Goal: Complete application form

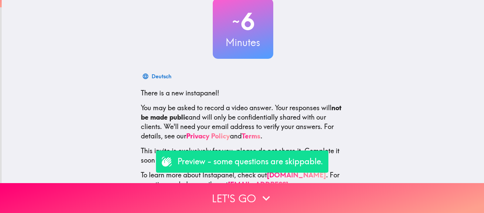
scroll to position [44, 0]
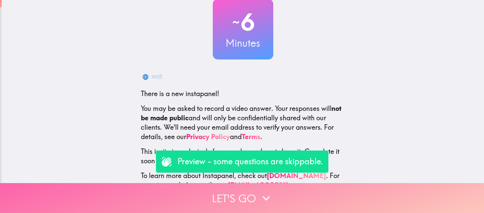
click at [227, 201] on button "Let's go" at bounding box center [242, 198] width 484 height 30
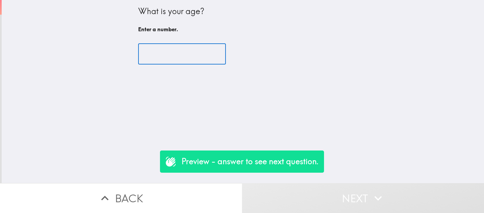
click at [180, 55] on input "number" at bounding box center [182, 54] width 88 height 21
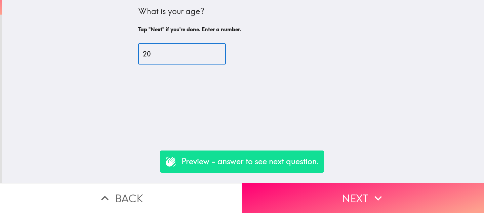
type input "20"
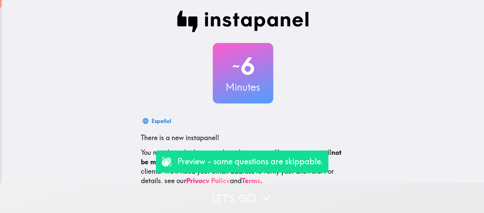
click at [211, 196] on button "Let's go" at bounding box center [242, 198] width 484 height 30
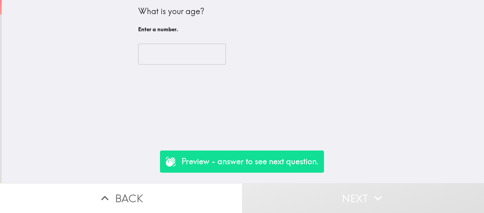
click at [171, 45] on input "number" at bounding box center [182, 54] width 88 height 21
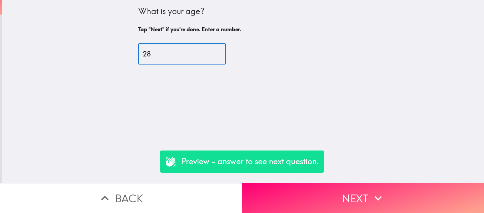
type input "28"
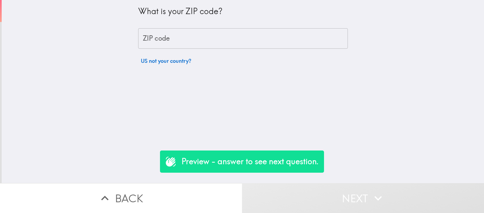
click at [158, 39] on input "ZIP code" at bounding box center [243, 38] width 210 height 21
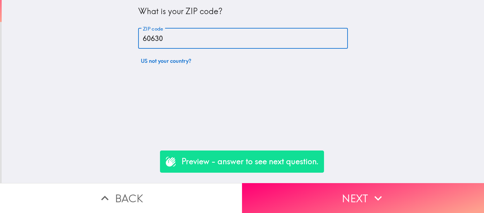
type input "60630"
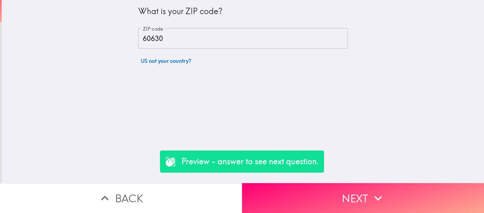
click at [104, 67] on div "What is your ZIP code? ZIP code 60630 ZIP code US not your country?" at bounding box center [243, 91] width 482 height 183
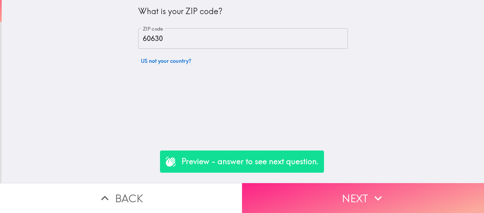
click at [326, 195] on button "Next" at bounding box center [363, 198] width 242 height 30
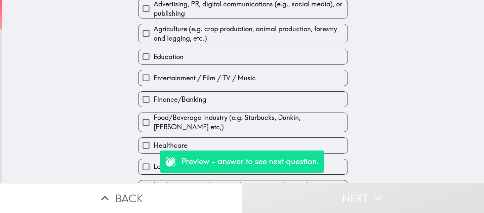
scroll to position [44, 0]
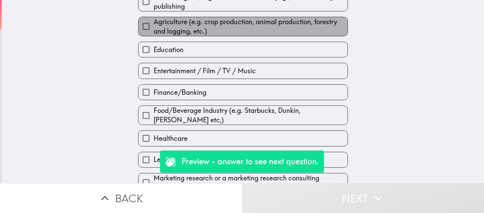
click at [209, 31] on span "Agriculture (e.g. crop production, animal production, forestry and logging, etc…" at bounding box center [251, 26] width 194 height 19
click at [154, 31] on input "Agriculture (e.g. crop production, animal production, forestry and logging, etc…" at bounding box center [145, 26] width 15 height 15
checkbox input "true"
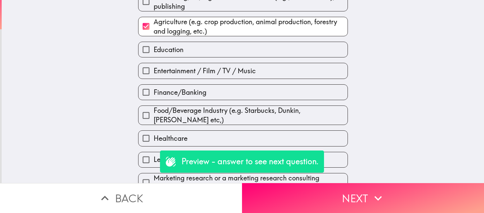
click at [256, 54] on label "Education" at bounding box center [242, 49] width 209 height 15
click at [154, 54] on input "Education" at bounding box center [145, 49] width 15 height 15
checkbox input "true"
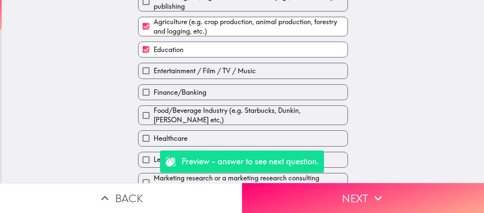
click at [238, 76] on span "Entertainment / Film / TV / Music" at bounding box center [205, 70] width 102 height 9
click at [154, 76] on input "Entertainment / Film / TV / Music" at bounding box center [145, 70] width 15 height 15
checkbox input "true"
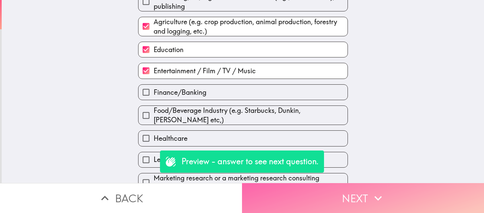
click at [315, 196] on button "Next" at bounding box center [363, 198] width 242 height 30
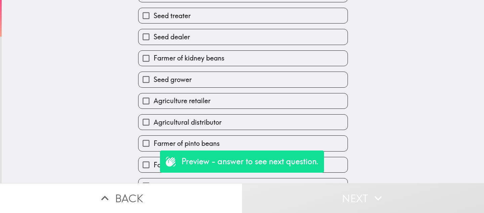
scroll to position [104, 0]
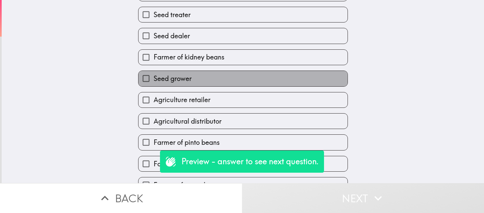
click at [157, 83] on span "Seed grower" at bounding box center [173, 78] width 38 height 9
click at [154, 84] on input "Seed grower" at bounding box center [145, 78] width 15 height 15
checkbox input "true"
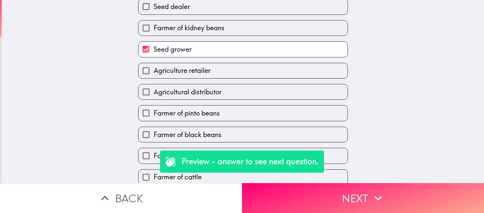
scroll to position [134, 0]
click at [202, 114] on span "Farmer of pinto beans" at bounding box center [187, 112] width 66 height 9
click at [154, 114] on input "Farmer of pinto beans" at bounding box center [145, 112] width 15 height 15
checkbox input "true"
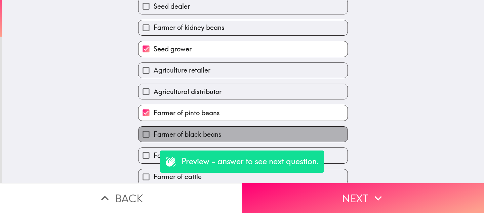
click at [193, 134] on span "Farmer of black beans" at bounding box center [188, 134] width 68 height 9
click at [154, 134] on input "Farmer of black beans" at bounding box center [145, 134] width 15 height 15
checkbox input "true"
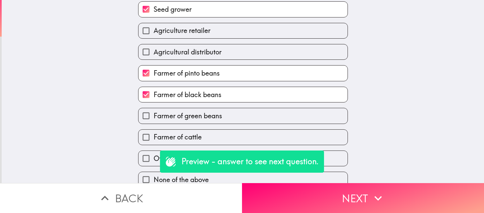
scroll to position [175, 0]
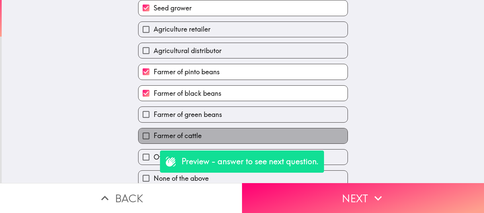
click at [210, 135] on label "Farmer of cattle" at bounding box center [242, 135] width 209 height 15
click at [154, 135] on input "Farmer of cattle" at bounding box center [145, 135] width 15 height 15
checkbox input "true"
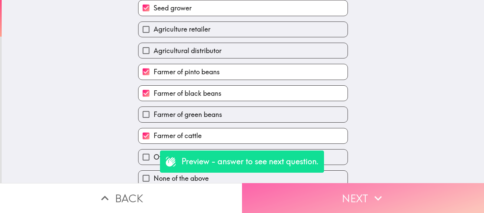
click at [313, 196] on button "Next" at bounding box center [363, 198] width 242 height 30
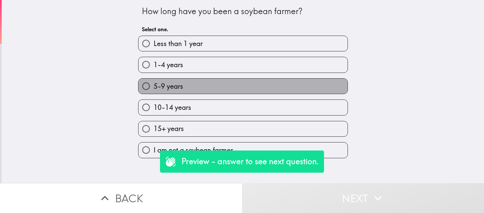
click at [233, 92] on label "5-9 years" at bounding box center [242, 86] width 209 height 15
click at [154, 92] on input "5-9 years" at bounding box center [145, 86] width 15 height 15
radio input "true"
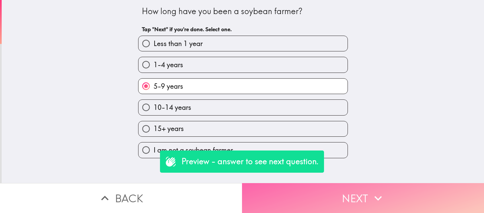
click at [311, 191] on button "Next" at bounding box center [363, 198] width 242 height 30
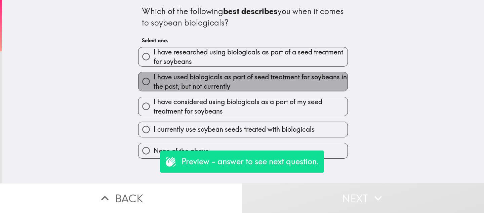
click at [244, 78] on span "I have used biologicals as part of seed treatment for soybeans in the past, but…" at bounding box center [251, 81] width 194 height 19
click at [154, 78] on input "I have used biologicals as part of seed treatment for soybeans in the past, but…" at bounding box center [145, 81] width 15 height 15
radio input "true"
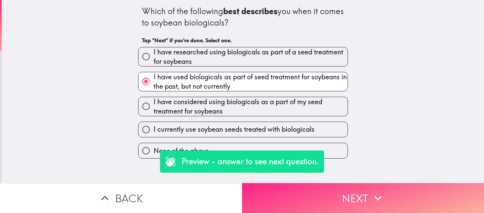
click at [325, 195] on button "Next" at bounding box center [363, 198] width 242 height 30
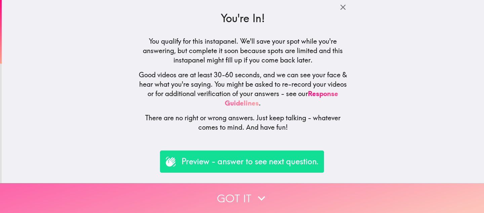
click at [225, 199] on button "Got it" at bounding box center [242, 198] width 484 height 30
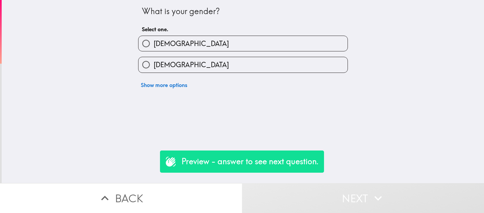
click at [253, 64] on label "Female" at bounding box center [242, 64] width 209 height 15
click at [154, 64] on input "Female" at bounding box center [145, 64] width 15 height 15
radio input "true"
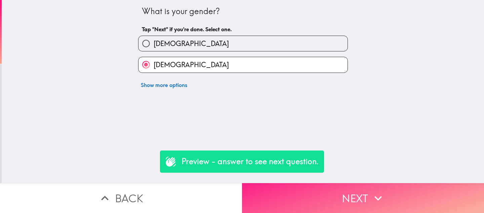
click at [321, 196] on button "Next" at bounding box center [363, 198] width 242 height 30
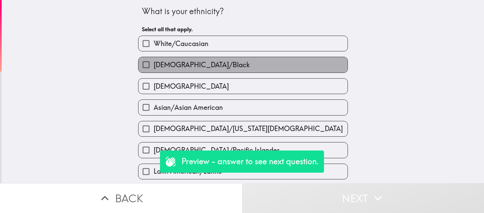
click at [177, 63] on span "African American/Black" at bounding box center [202, 64] width 96 height 9
click at [154, 63] on input "African American/Black" at bounding box center [145, 64] width 15 height 15
checkbox input "true"
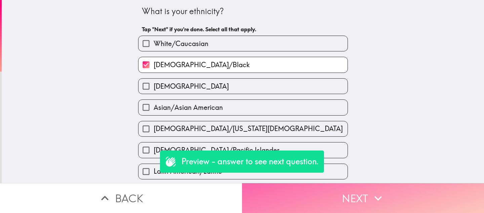
click at [328, 201] on button "Next" at bounding box center [363, 198] width 242 height 30
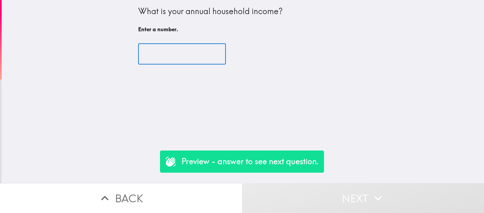
click at [157, 56] on input "number" at bounding box center [182, 54] width 88 height 21
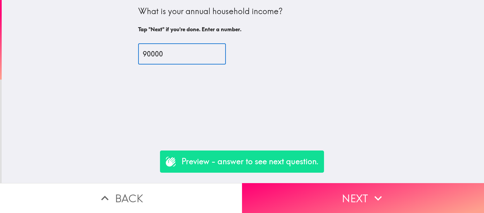
type input "90000"
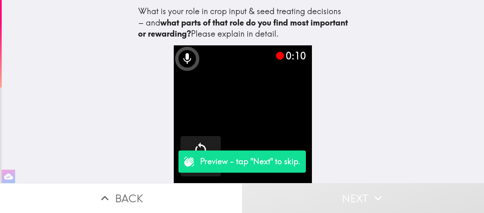
click at [341, 192] on button "Next" at bounding box center [363, 198] width 242 height 30
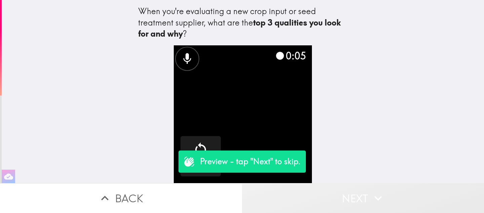
click at [330, 197] on button "Next" at bounding box center [363, 198] width 242 height 30
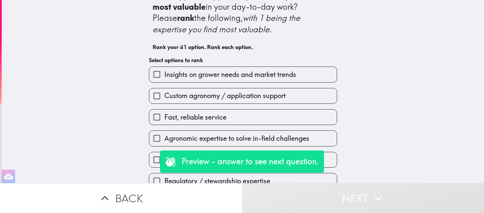
scroll to position [24, 0]
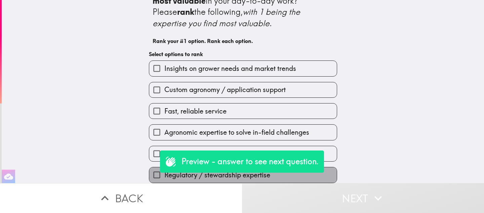
click at [326, 176] on label "Regulatory / stewardship expertise" at bounding box center [243, 174] width 188 height 15
click at [164, 176] on input "Regulatory / stewardship expertise" at bounding box center [156, 174] width 15 height 15
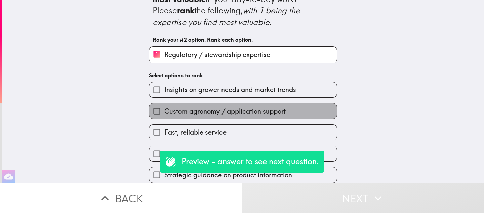
click at [257, 109] on span "Custom agronomy / application support" at bounding box center [224, 111] width 121 height 9
click at [164, 109] on input "Custom agronomy / application support" at bounding box center [156, 111] width 15 height 15
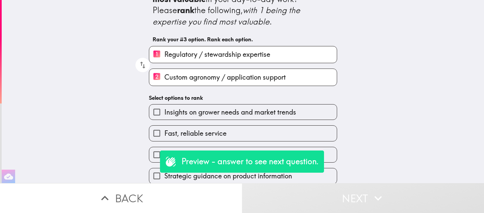
click at [287, 131] on label "Fast, reliable service" at bounding box center [243, 133] width 188 height 15
click at [164, 131] on input "Fast, reliable service" at bounding box center [156, 133] width 15 height 15
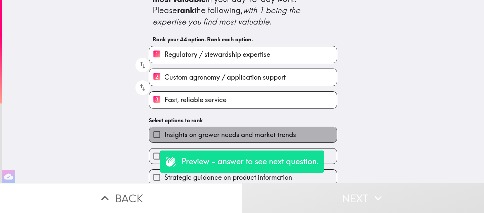
click at [289, 136] on span "Insights on grower needs and market trends" at bounding box center [230, 134] width 132 height 9
click at [164, 136] on input "Insights on grower needs and market trends" at bounding box center [156, 134] width 15 height 15
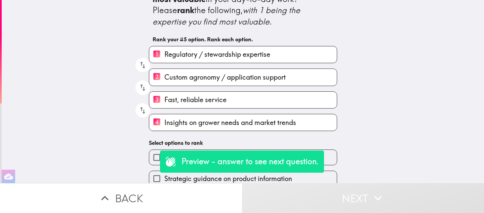
click at [331, 162] on label "Agronomic expertise to solve in-field challenges" at bounding box center [243, 157] width 188 height 15
click at [164, 162] on input "Agronomic expertise to solve in-field challenges" at bounding box center [156, 157] width 15 height 15
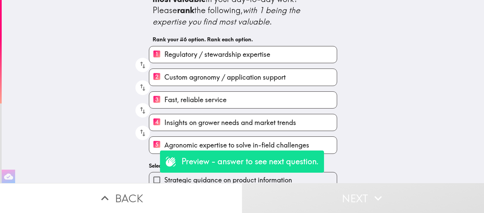
click at [328, 179] on label "Strategic guidance on product information" at bounding box center [243, 179] width 188 height 15
click at [164, 179] on input "Strategic guidance on product information" at bounding box center [156, 179] width 15 height 15
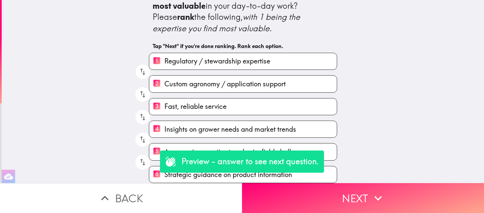
scroll to position [19, 0]
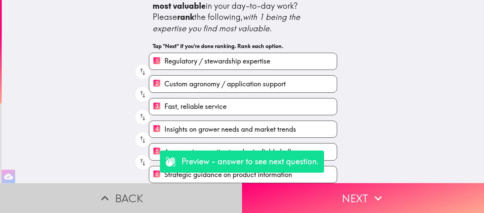
click at [172, 197] on button "Back" at bounding box center [121, 198] width 242 height 30
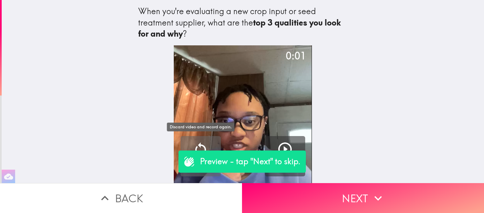
click at [206, 145] on icon "button" at bounding box center [201, 149] width 16 height 16
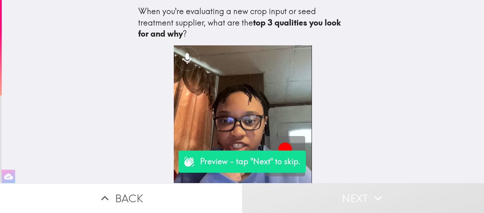
click at [279, 144] on icon "button" at bounding box center [285, 149] width 16 height 16
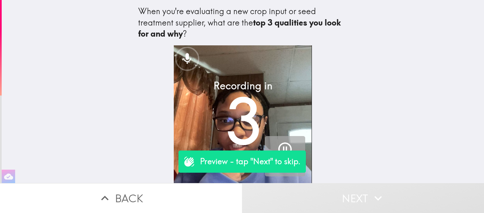
click at [288, 148] on icon "button" at bounding box center [285, 149] width 16 height 16
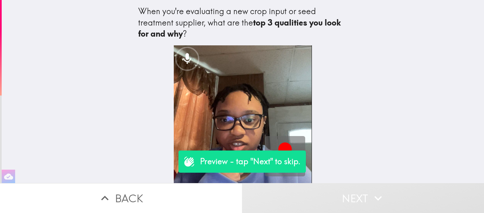
click at [286, 146] on icon "button" at bounding box center [284, 149] width 13 height 13
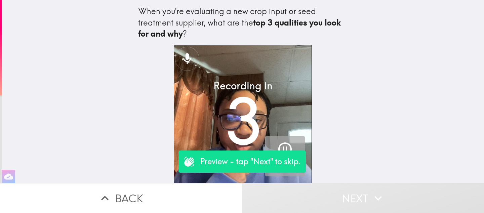
click at [290, 146] on icon "button" at bounding box center [284, 149] width 13 height 13
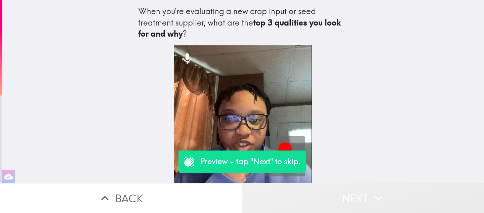
click at [335, 202] on button "Next" at bounding box center [363, 198] width 242 height 30
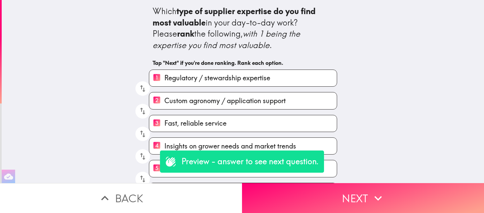
scroll to position [19, 0]
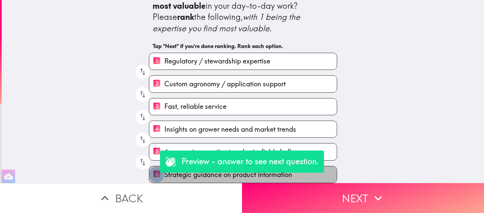
click at [154, 174] on input "6 Strategic guidance on product information" at bounding box center [156, 174] width 15 height 16
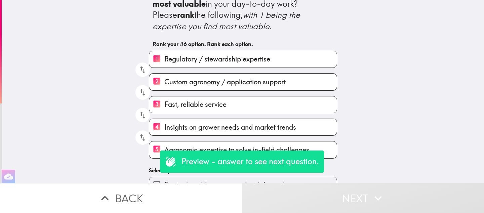
scroll to position [30, 0]
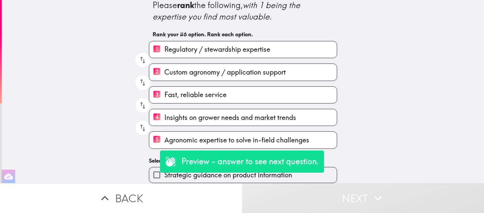
click at [334, 202] on button "Next" at bounding box center [363, 198] width 242 height 30
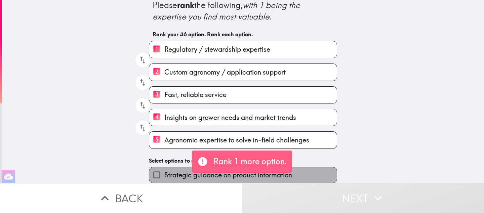
click at [170, 173] on span "Strategic guidance on product information" at bounding box center [228, 174] width 128 height 9
click at [164, 173] on input "Strategic guidance on product information" at bounding box center [156, 174] width 15 height 15
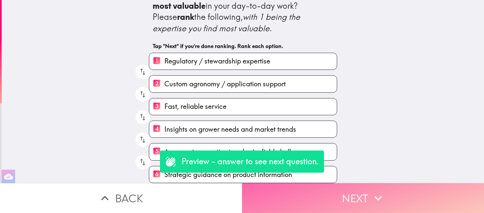
click at [344, 196] on button "Next" at bounding box center [363, 198] width 242 height 30
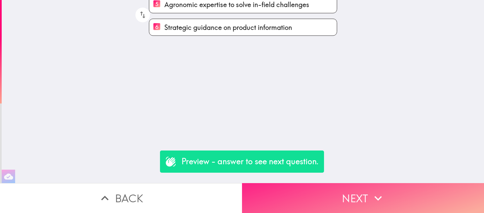
scroll to position [0, 0]
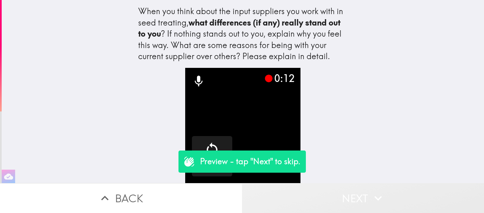
click at [329, 200] on button "Next" at bounding box center [363, 198] width 242 height 30
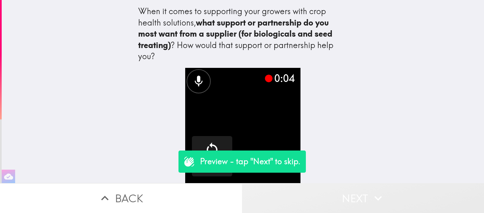
click at [335, 204] on button "Next" at bounding box center [363, 198] width 242 height 30
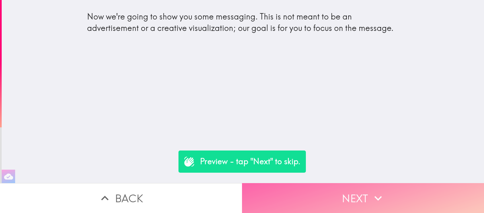
click at [330, 198] on button "Next" at bounding box center [363, 198] width 242 height 30
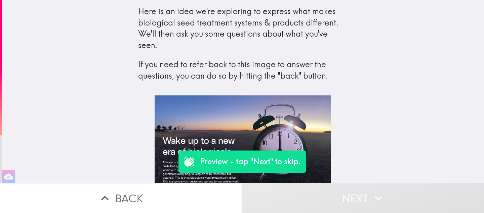
drag, startPoint x: 344, startPoint y: 200, endPoint x: 387, endPoint y: 155, distance: 62.8
click at [387, 155] on div "Here is an idea we're exploring to express what makes biological seed treatment…" at bounding box center [242, 106] width 484 height 213
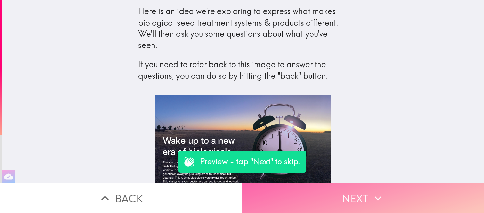
click at [347, 193] on button "Next" at bounding box center [363, 198] width 242 height 30
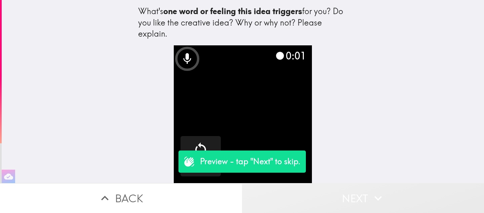
click at [336, 201] on button "Next" at bounding box center [363, 198] width 242 height 30
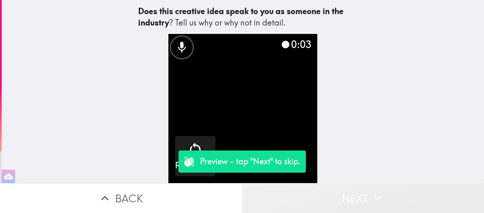
click at [342, 192] on button "Next" at bounding box center [363, 198] width 242 height 30
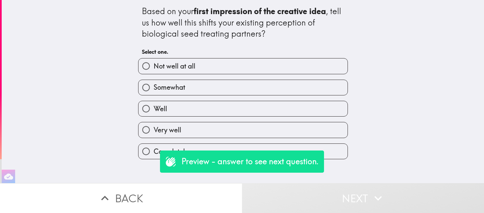
click at [240, 131] on label "Very well" at bounding box center [242, 129] width 209 height 15
click at [154, 131] on input "Very well" at bounding box center [145, 129] width 15 height 15
radio input "true"
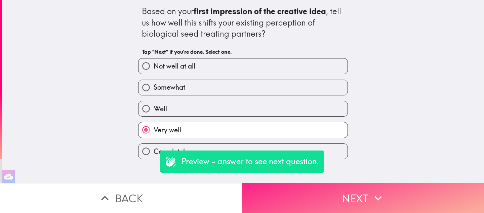
click at [316, 196] on button "Next" at bounding box center [363, 198] width 242 height 30
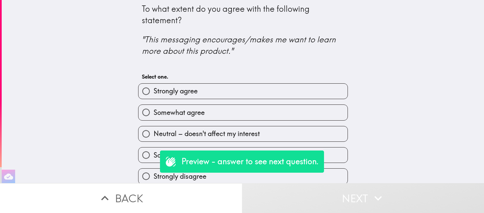
scroll to position [5, 0]
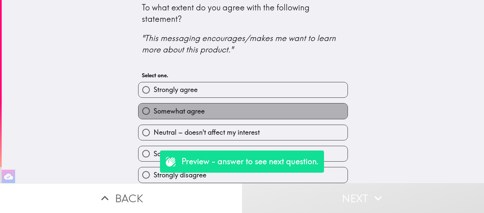
click at [280, 111] on label "Somewhat agree" at bounding box center [242, 111] width 209 height 15
click at [154, 111] on input "Somewhat agree" at bounding box center [145, 111] width 15 height 15
radio input "true"
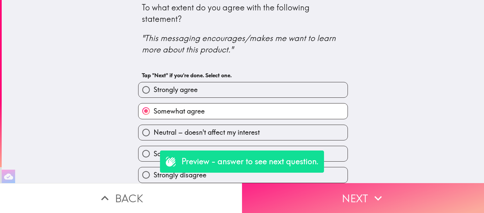
click at [330, 201] on button "Next" at bounding box center [363, 198] width 242 height 30
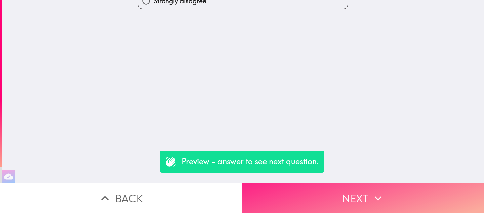
scroll to position [0, 0]
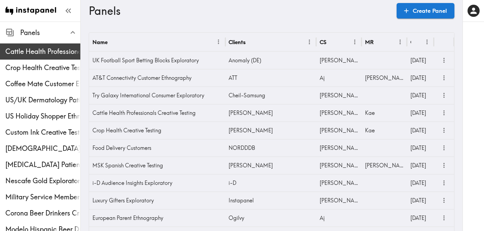
click at [25, 53] on span "Cattle Health Professionals Creative Testing" at bounding box center [42, 51] width 75 height 9
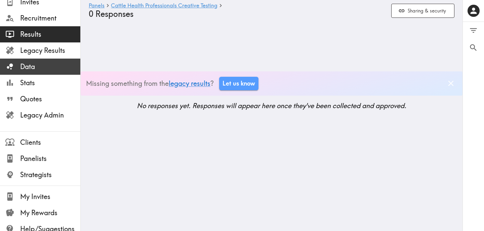
scroll to position [109, 0]
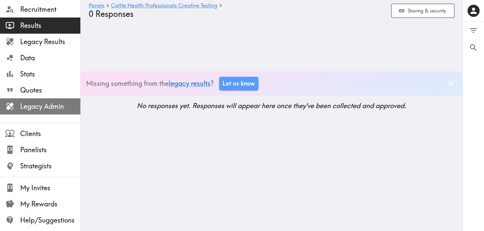
click at [58, 105] on span "Legacy Admin" at bounding box center [50, 106] width 60 height 9
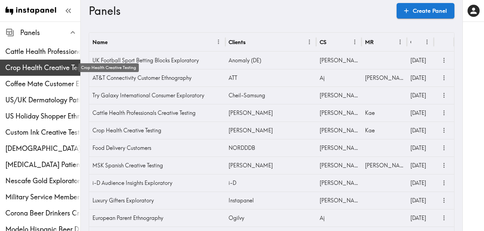
click at [43, 68] on span "Crop Health Creative Testing" at bounding box center [42, 67] width 75 height 9
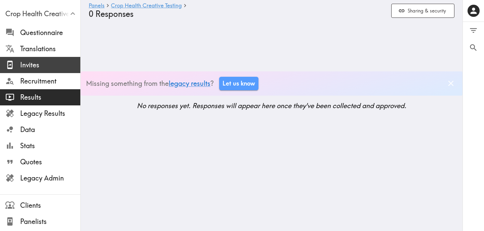
scroll to position [109, 0]
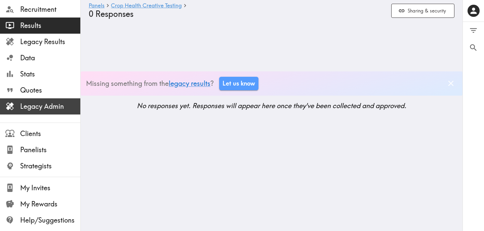
click at [64, 109] on span "Legacy Admin" at bounding box center [50, 106] width 60 height 9
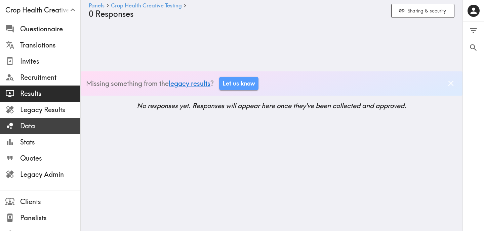
scroll to position [37, 0]
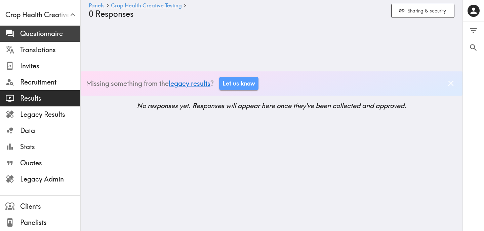
click at [42, 36] on span "Questionnaire" at bounding box center [50, 33] width 60 height 9
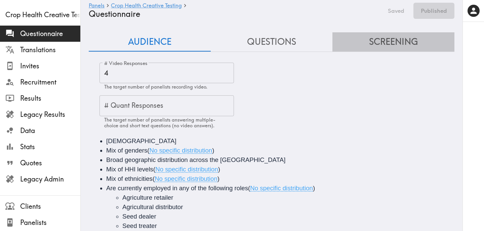
click at [384, 46] on button "Screening" at bounding box center [393, 41] width 122 height 19
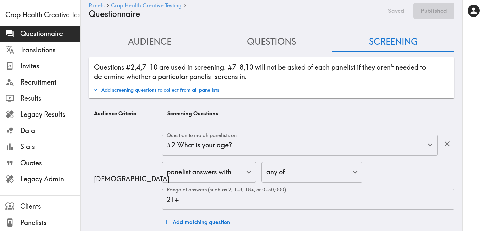
click at [288, 37] on button "Questions" at bounding box center [272, 41] width 122 height 19
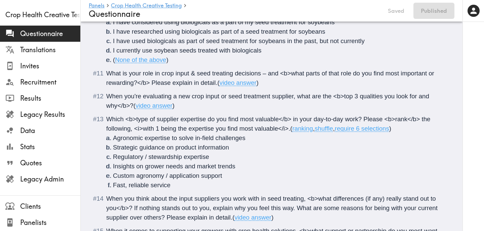
scroll to position [1002, 0]
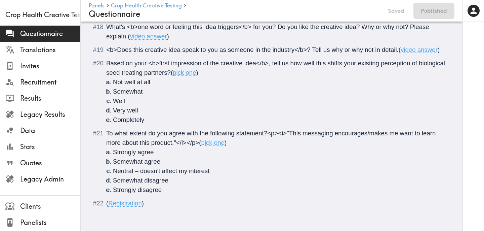
click at [137, 203] on span "Registration" at bounding box center [125, 202] width 34 height 7
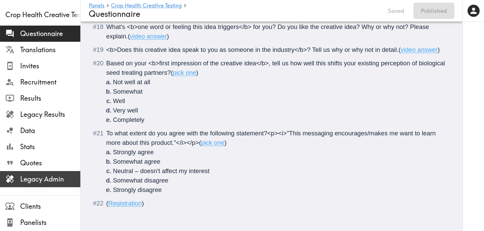
click at [46, 182] on span "Legacy Admin" at bounding box center [50, 178] width 60 height 9
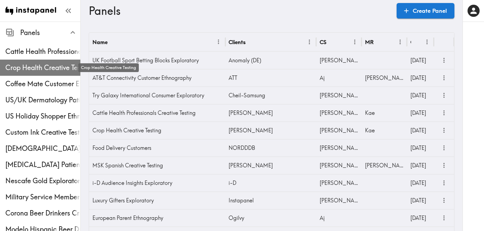
click at [46, 72] on span "Crop Health Creative Testing" at bounding box center [42, 67] width 75 height 9
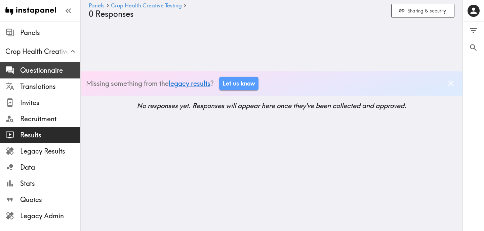
click at [59, 69] on span "Questionnaire" at bounding box center [50, 70] width 60 height 9
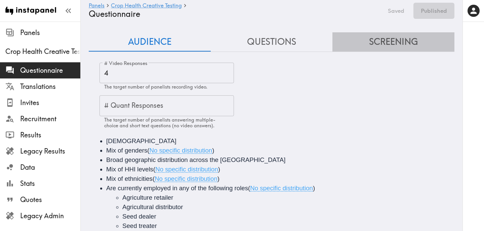
click at [399, 41] on button "Screening" at bounding box center [393, 41] width 122 height 19
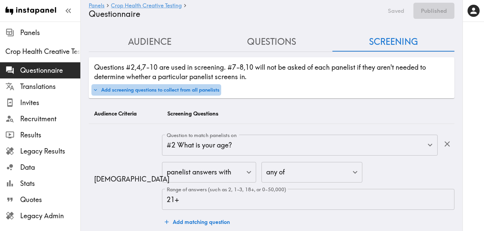
click at [176, 94] on button "Add screening questions to collect from all panelists" at bounding box center [156, 89] width 130 height 11
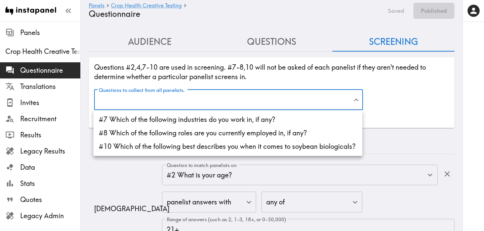
click at [405, 79] on div at bounding box center [242, 115] width 484 height 231
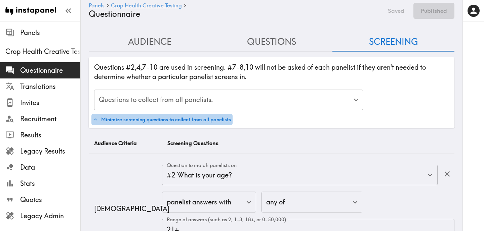
click at [220, 121] on button "Minimize screening questions to collect from all panelists" at bounding box center [161, 119] width 141 height 11
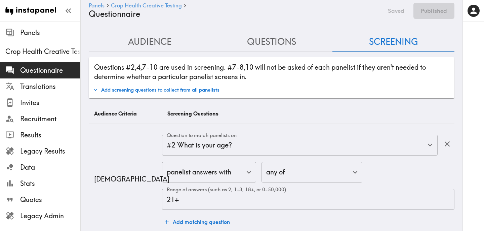
click at [298, 45] on button "Questions" at bounding box center [272, 41] width 122 height 19
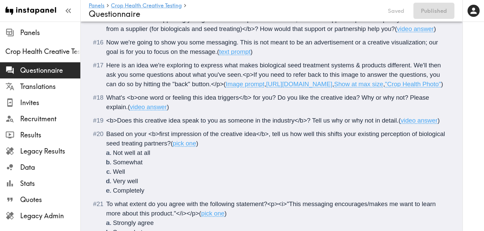
scroll to position [1002, 0]
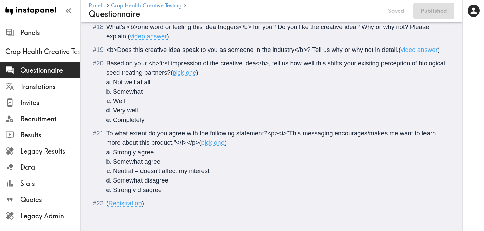
click at [144, 205] on div "( Registration )" at bounding box center [276, 202] width 340 height 9
drag, startPoint x: 144, startPoint y: 205, endPoint x: 102, endPoint y: 205, distance: 42.7
click at [106, 205] on div "( Registration )" at bounding box center [276, 202] width 340 height 9
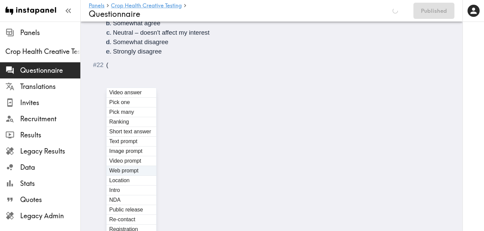
scroll to position [1125, 0]
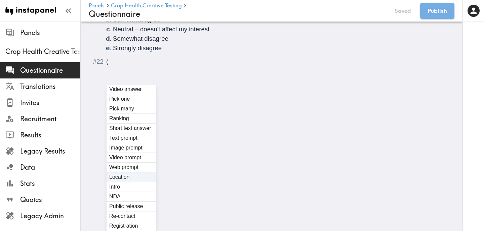
click at [168, 66] on div "(" at bounding box center [276, 61] width 340 height 9
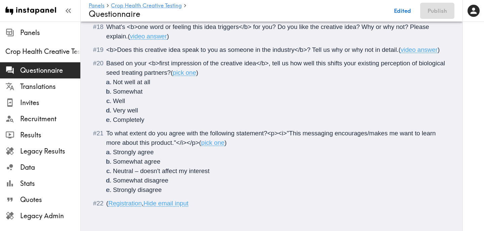
scroll to position [1002, 0]
click at [444, 10] on button "Publish" at bounding box center [437, 11] width 34 height 16
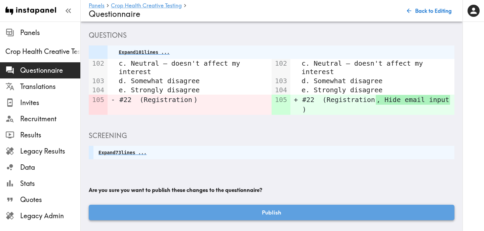
click at [242, 212] on button "Publish" at bounding box center [272, 211] width 366 height 15
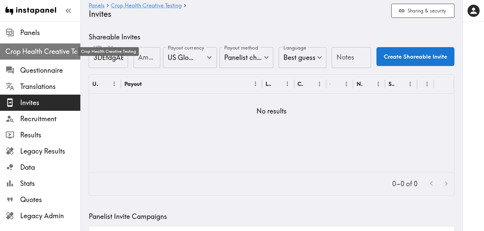
click at [35, 53] on span "Crop Health Creative Testing" at bounding box center [42, 51] width 75 height 9
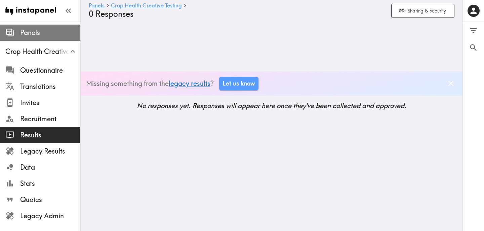
click at [41, 32] on span "Panels" at bounding box center [50, 32] width 60 height 9
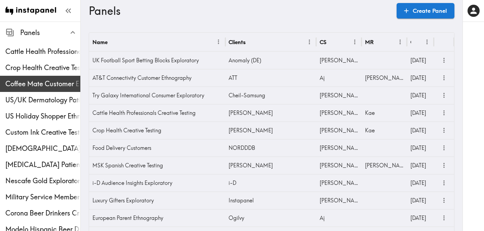
click at [38, 79] on span "Coffee Mate Customer Ethnography" at bounding box center [42, 83] width 75 height 9
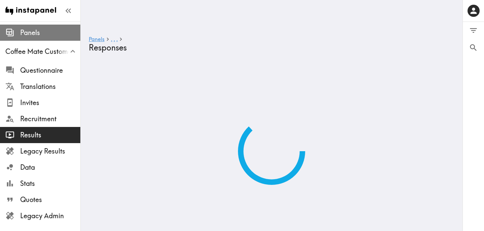
click at [37, 31] on span "Panels" at bounding box center [50, 32] width 60 height 9
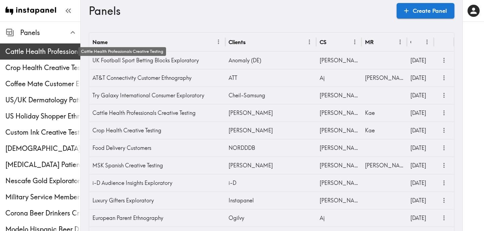
click at [43, 54] on span "Cattle Health Professionals Creative Testing" at bounding box center [42, 51] width 75 height 9
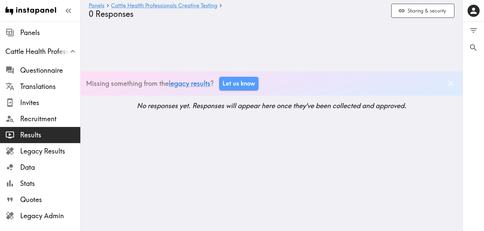
click at [53, 132] on span "Results" at bounding box center [50, 134] width 60 height 9
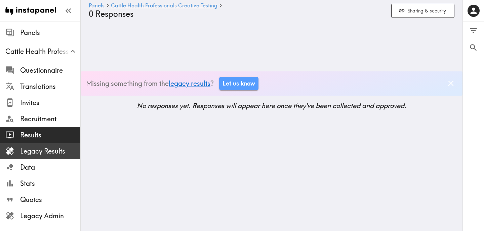
click at [57, 152] on span "Legacy Results" at bounding box center [50, 150] width 60 height 9
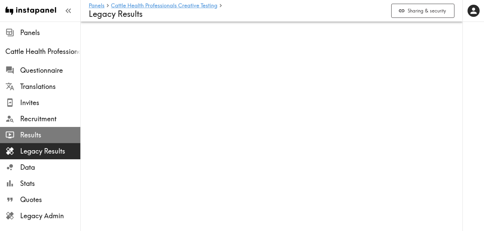
click at [53, 134] on span "Results" at bounding box center [50, 134] width 60 height 9
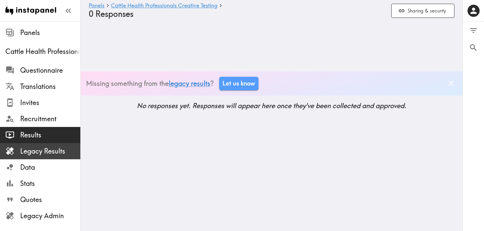
click at [53, 142] on ul "Questionnaire Translations Invites Recruitment Results Legacy Results Data Stat…" at bounding box center [40, 143] width 80 height 167
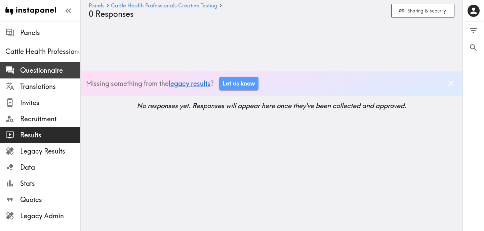
click at [42, 65] on span "Questionnaire" at bounding box center [50, 70] width 60 height 12
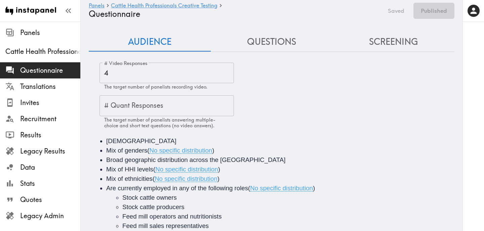
click at [258, 42] on button "Questions" at bounding box center [272, 41] width 122 height 19
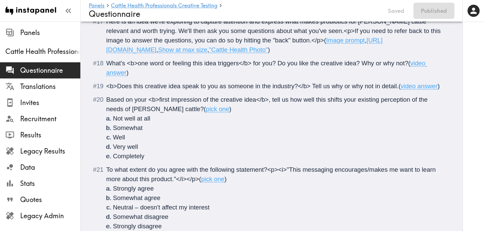
scroll to position [955, 0]
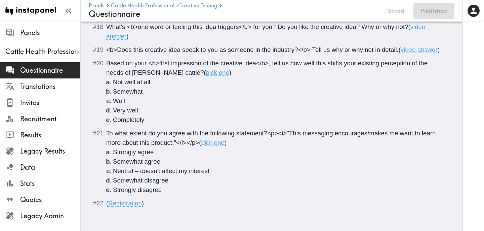
click at [142, 203] on span ")" at bounding box center [143, 202] width 2 height 7
click at [436, 11] on button "Publish" at bounding box center [437, 11] width 34 height 16
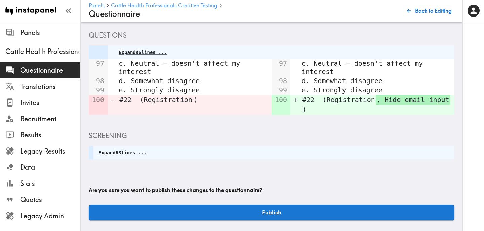
scroll to position [70, 0]
click at [262, 210] on button "Publish" at bounding box center [272, 211] width 366 height 15
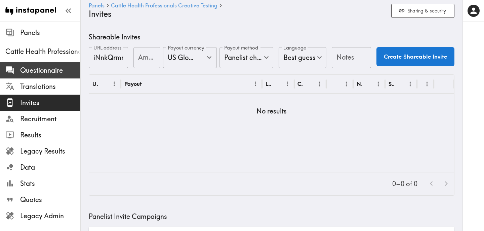
click at [60, 70] on span "Questionnaire" at bounding box center [50, 70] width 60 height 9
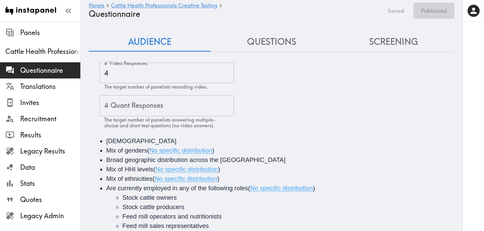
click at [267, 48] on button "Questions" at bounding box center [272, 41] width 122 height 19
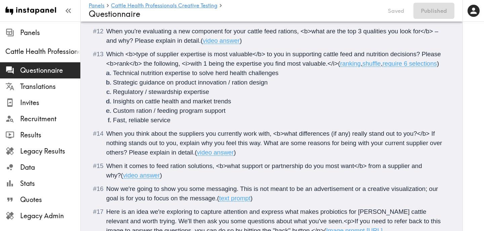
scroll to position [853, 0]
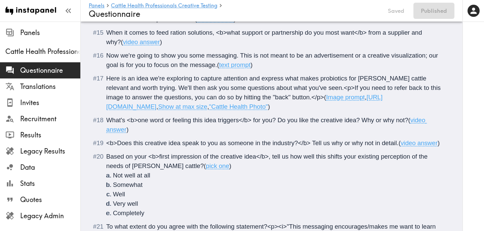
click at [286, 97] on span "Here is an idea we're exploring to capture attention and express what makes pro…" at bounding box center [274, 88] width 336 height 26
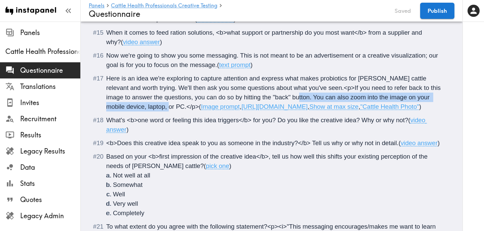
drag, startPoint x: 144, startPoint y: 107, endPoint x: 288, endPoint y: 97, distance: 144.2
click at [288, 97] on span "Here is an idea we're exploring to capture attention and express what makes pro…" at bounding box center [274, 92] width 336 height 35
copy span "You can also zoom into the image on your mobile device, laptop, or PC."
click at [142, 108] on span "Here is an idea we're exploring to capture attention and express what makes pro…" at bounding box center [274, 92] width 336 height 35
drag, startPoint x: 158, startPoint y: 109, endPoint x: 288, endPoint y: 98, distance: 130.6
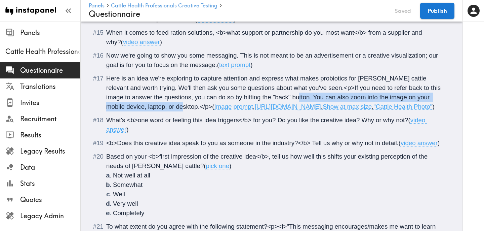
click at [288, 98] on span "Here is an idea we're exploring to capture attention and express what makes pro…" at bounding box center [274, 92] width 336 height 35
copy span "You can also zoom into the image on your mobile device, laptop, or desktop."
click at [437, 9] on button "Publish" at bounding box center [437, 11] width 34 height 16
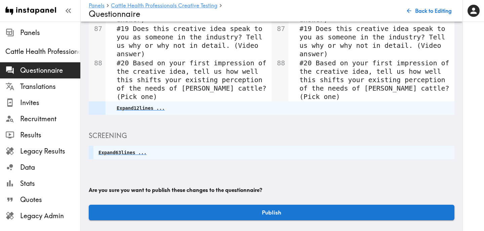
scroll to position [229, 0]
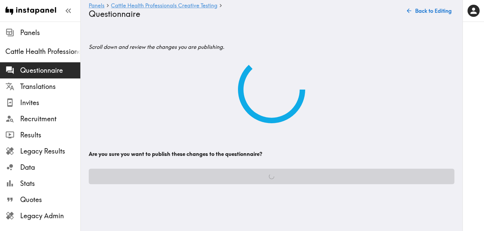
scroll to position [0, 0]
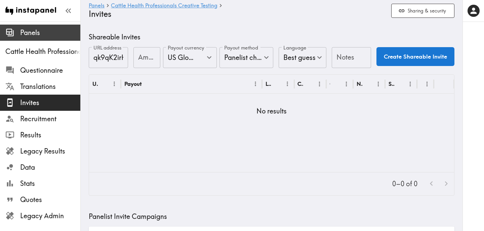
click at [36, 31] on span "Panels" at bounding box center [50, 32] width 60 height 9
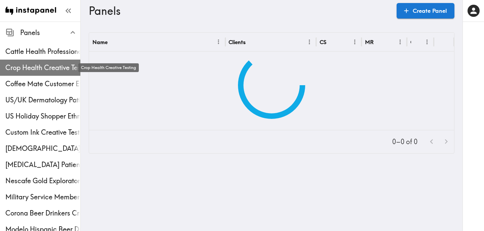
click at [33, 65] on span "Crop Health Creative Testing" at bounding box center [42, 67] width 75 height 9
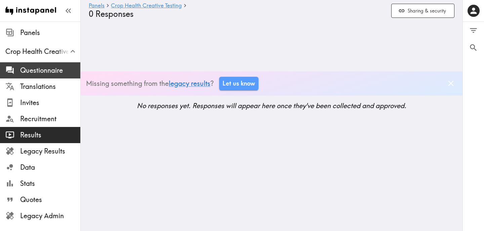
click at [49, 69] on span "Questionnaire" at bounding box center [50, 70] width 60 height 9
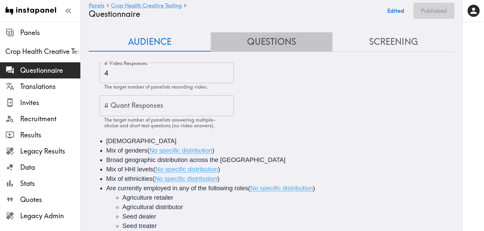
click at [266, 45] on button "Questions" at bounding box center [272, 41] width 122 height 19
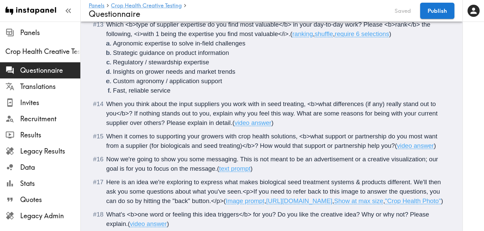
scroll to position [883, 0]
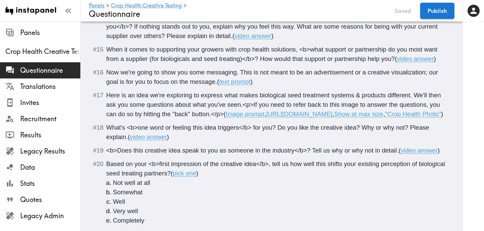
click at [211, 116] on span "Here is an idea we're exploring to express what makes biological seed treatment…" at bounding box center [274, 104] width 336 height 26
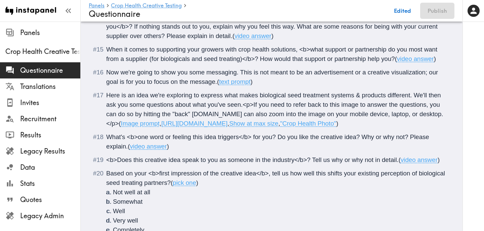
click at [212, 115] on span "Here is an idea we're exploring to express what makes biological seed treatment…" at bounding box center [274, 108] width 337 height 35
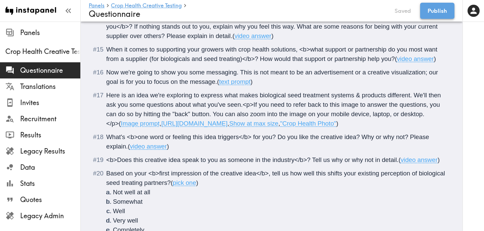
click at [437, 12] on button "Publish" at bounding box center [437, 11] width 34 height 16
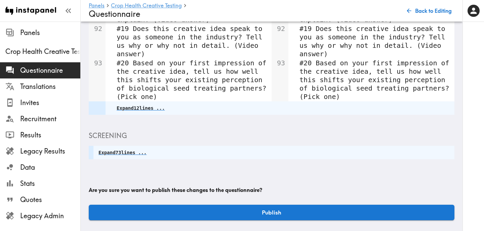
scroll to position [238, 0]
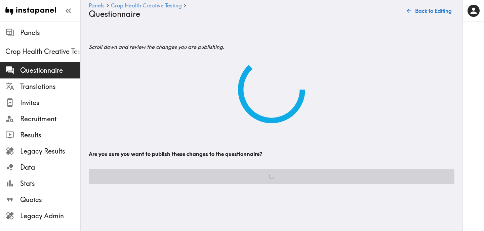
scroll to position [0, 0]
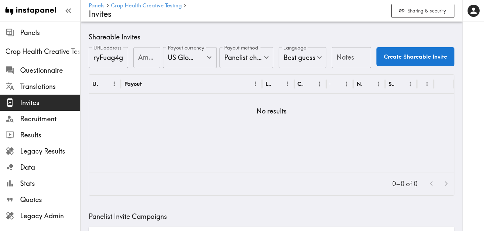
scroll to position [266, 0]
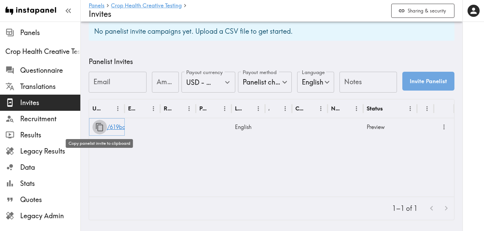
click at [97, 128] on icon "button" at bounding box center [99, 127] width 7 height 8
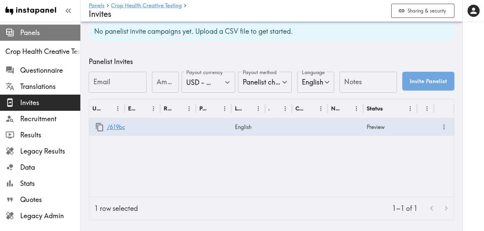
click at [33, 34] on span "Panels" at bounding box center [50, 32] width 60 height 9
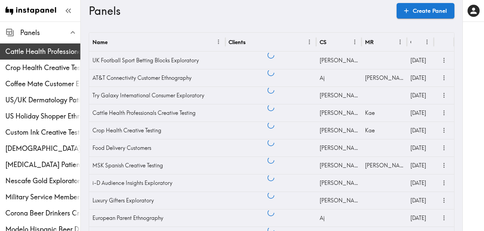
click at [40, 50] on span "Cattle Health Professionals Creative Testing" at bounding box center [42, 51] width 75 height 9
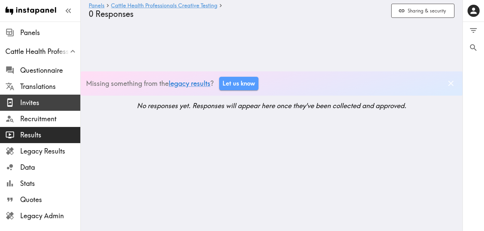
click at [50, 98] on span "Invites" at bounding box center [50, 102] width 60 height 9
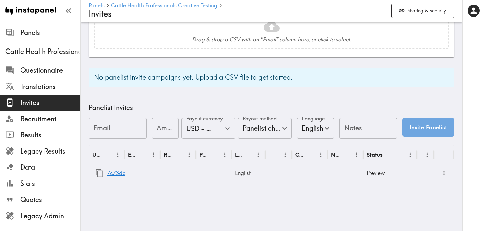
scroll to position [266, 0]
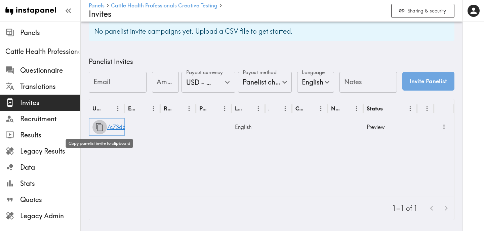
click at [100, 126] on icon "button" at bounding box center [99, 126] width 9 height 9
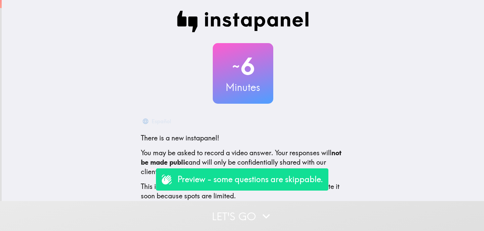
click at [216, 209] on button "Let's go" at bounding box center [242, 216] width 484 height 30
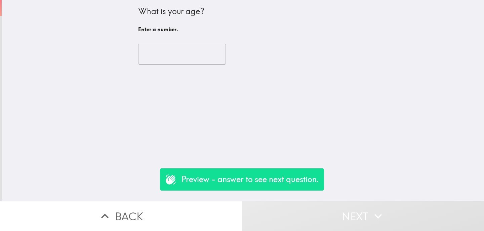
click at [192, 54] on input "number" at bounding box center [182, 54] width 88 height 21
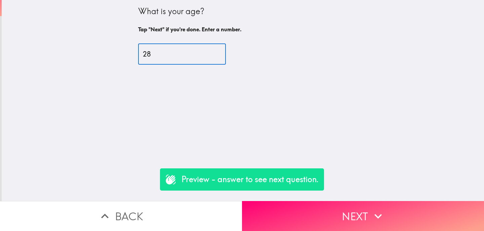
type input "28"
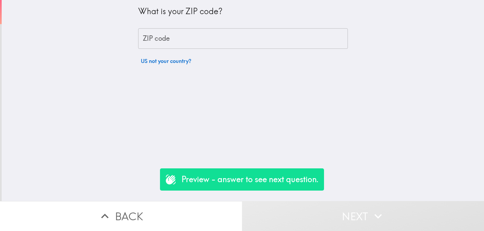
click at [206, 38] on input "ZIP code" at bounding box center [243, 38] width 210 height 21
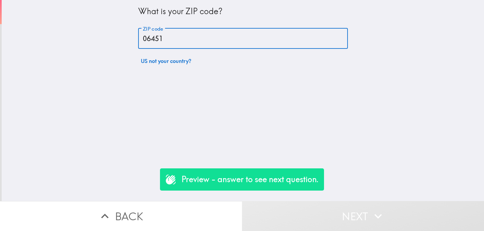
type input "06451"
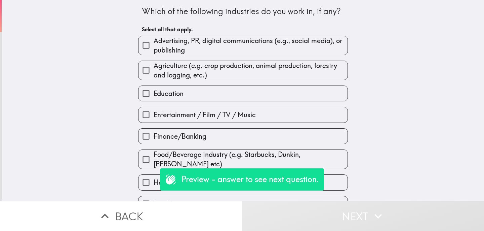
click at [210, 72] on span "Agriculture (e.g. crop production, animal production, forestry and logging, etc…" at bounding box center [251, 70] width 194 height 19
click at [154, 72] on input "Agriculture (e.g. crop production, animal production, forestry and logging, etc…" at bounding box center [145, 70] width 15 height 15
checkbox input "true"
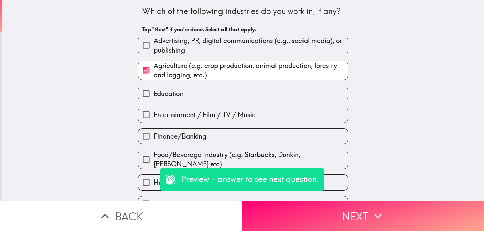
click at [204, 91] on label "Education" at bounding box center [242, 93] width 209 height 15
click at [154, 91] on input "Education" at bounding box center [145, 93] width 15 height 15
checkbox input "true"
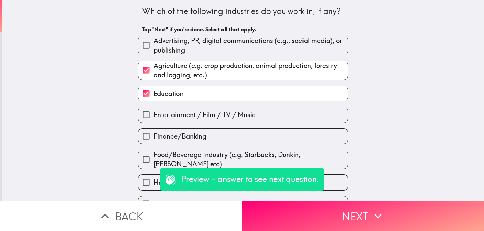
click at [205, 118] on span "Entertainment / Film / TV / Music" at bounding box center [205, 114] width 102 height 9
click at [154, 118] on input "Entertainment / Film / TV / Music" at bounding box center [145, 114] width 15 height 15
checkbox input "true"
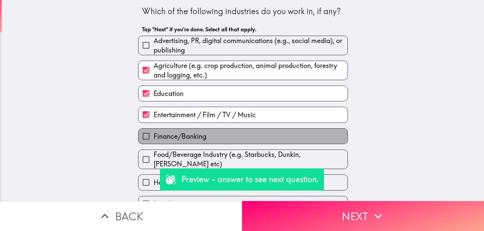
click at [208, 136] on label "Finance/Banking" at bounding box center [242, 135] width 209 height 15
click at [154, 136] on input "Finance/Banking" at bounding box center [145, 135] width 15 height 15
checkbox input "true"
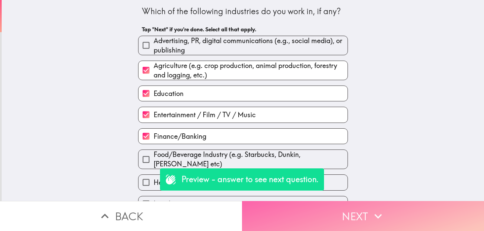
click at [309, 207] on button "Next" at bounding box center [363, 216] width 242 height 30
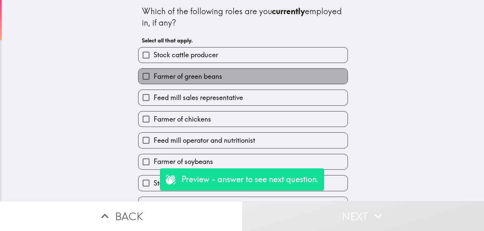
click at [191, 77] on span "Farmer of green beans" at bounding box center [188, 76] width 69 height 9
click at [154, 77] on input "Farmer of green beans" at bounding box center [145, 76] width 15 height 15
checkbox input "true"
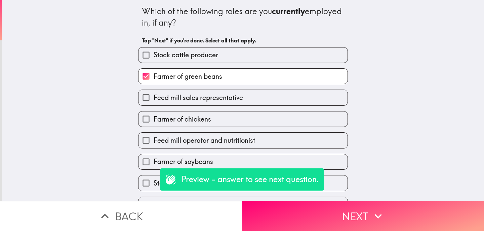
click at [229, 50] on label "Stock cattle producer" at bounding box center [242, 54] width 209 height 15
click at [154, 50] on input "Stock cattle producer" at bounding box center [145, 54] width 15 height 15
checkbox input "true"
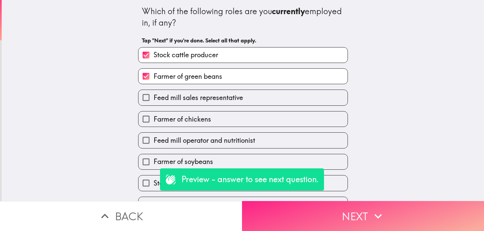
click at [324, 223] on button "Next" at bounding box center [363, 216] width 242 height 30
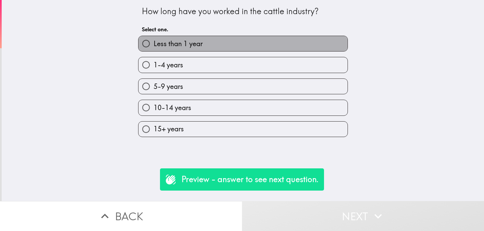
click at [208, 45] on label "Less than 1 year" at bounding box center [242, 43] width 209 height 15
click at [154, 45] on input "Less than 1 year" at bounding box center [145, 43] width 15 height 15
radio input "true"
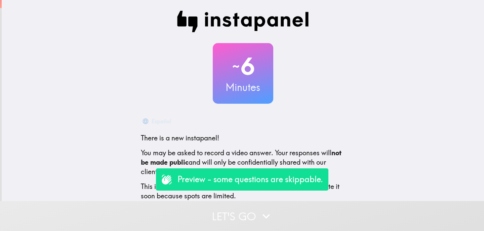
click at [207, 210] on button "Let's go" at bounding box center [242, 216] width 484 height 30
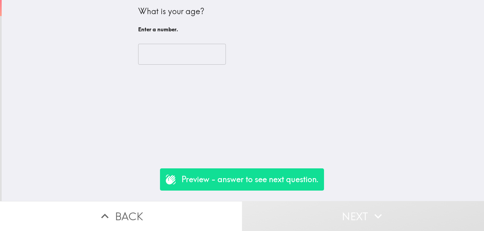
click at [164, 53] on input "number" at bounding box center [182, 54] width 88 height 21
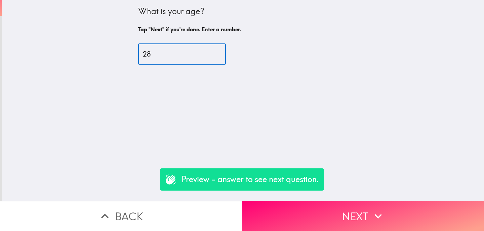
type input "28"
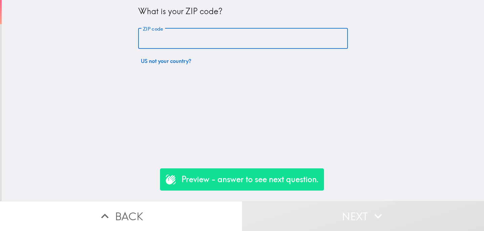
click at [187, 39] on input "ZIP code" at bounding box center [243, 38] width 210 height 21
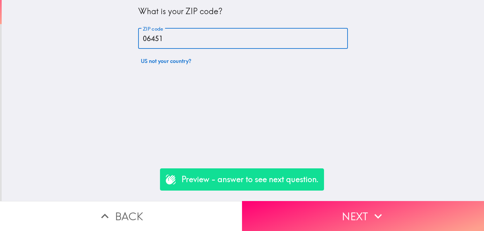
type input "06451"
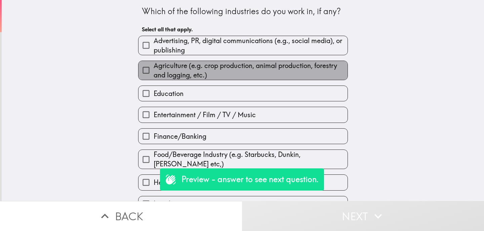
click at [195, 68] on span "Agriculture (e.g. crop production, animal production, forestry and logging, etc…" at bounding box center [251, 70] width 194 height 19
click at [154, 68] on input "Agriculture (e.g. crop production, animal production, forestry and logging, etc…" at bounding box center [145, 70] width 15 height 15
checkbox input "true"
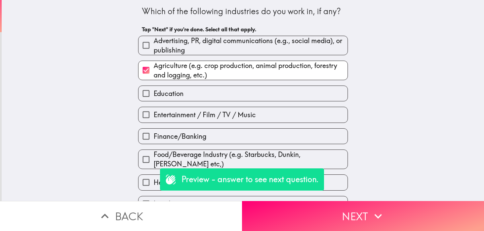
click at [195, 97] on label "Education" at bounding box center [242, 93] width 209 height 15
click at [154, 97] on input "Education" at bounding box center [145, 93] width 15 height 15
checkbox input "true"
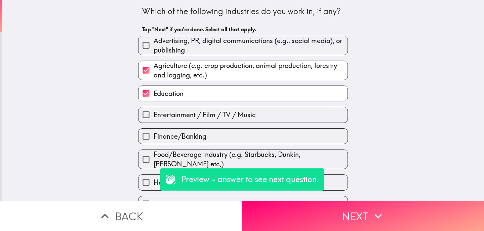
click at [195, 120] on label "Entertainment / Film / TV / Music" at bounding box center [242, 114] width 209 height 15
click at [154, 120] on input "Entertainment / Film / TV / Music" at bounding box center [145, 114] width 15 height 15
checkbox input "true"
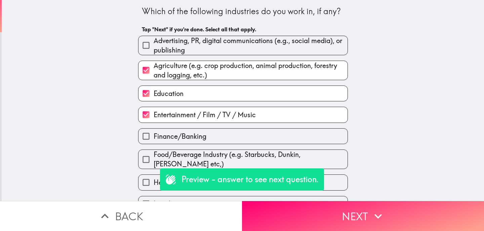
click at [201, 138] on span "Finance/Banking" at bounding box center [180, 135] width 53 height 9
click at [154, 138] on input "Finance/Banking" at bounding box center [145, 135] width 15 height 15
checkbox input "true"
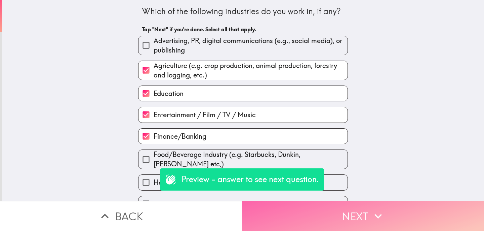
click at [291, 209] on button "Next" at bounding box center [363, 216] width 242 height 30
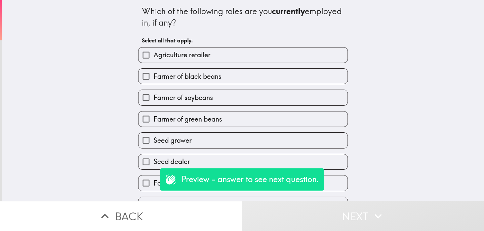
click at [212, 122] on span "Farmer of green beans" at bounding box center [188, 118] width 69 height 9
click at [154, 122] on input "Farmer of green beans" at bounding box center [145, 118] width 15 height 15
checkbox input "true"
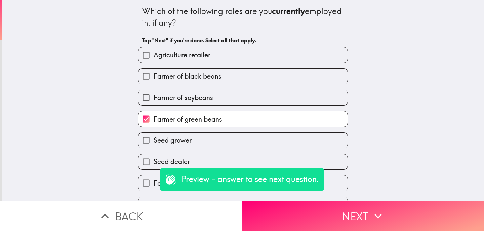
click at [217, 141] on label "Seed grower" at bounding box center [242, 139] width 209 height 15
click at [154, 141] on input "Seed grower" at bounding box center [145, 139] width 15 height 15
checkbox input "true"
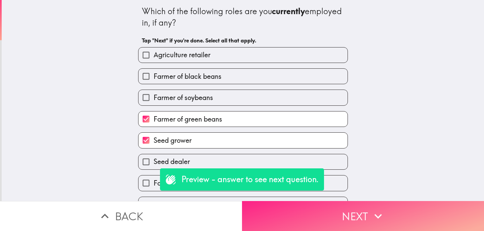
click at [296, 211] on button "Next" at bounding box center [363, 216] width 242 height 30
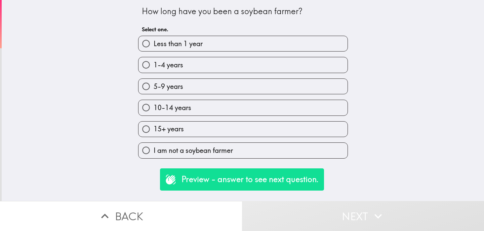
click at [258, 132] on label "15+ years" at bounding box center [242, 128] width 209 height 15
click at [154, 132] on input "15+ years" at bounding box center [145, 128] width 15 height 15
radio input "true"
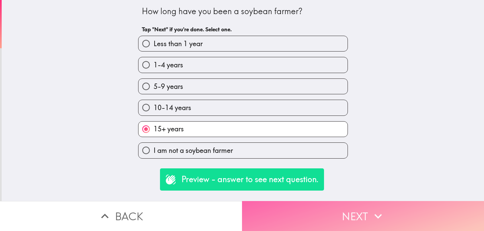
click at [302, 216] on button "Next" at bounding box center [363, 216] width 242 height 30
